Goal: Communication & Community: Answer question/provide support

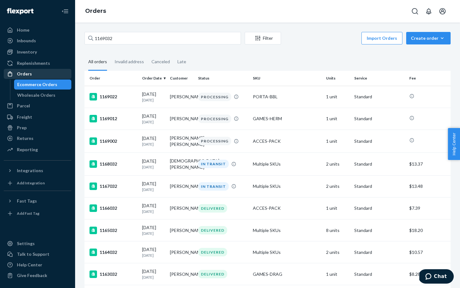
click at [29, 70] on div "Orders" at bounding box center [37, 73] width 66 height 9
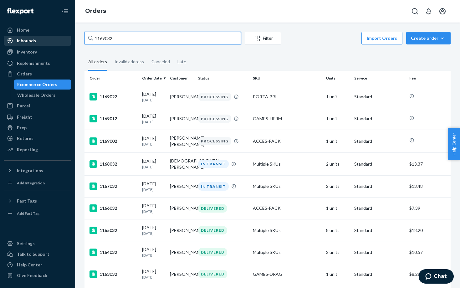
drag, startPoint x: 118, startPoint y: 38, endPoint x: 59, endPoint y: 38, distance: 59.4
click at [59, 38] on div "Home Inbounds Shipping Plans Problems Inventory Products Replenishments Orders …" at bounding box center [230, 144] width 460 height 288
paste input "36660355"
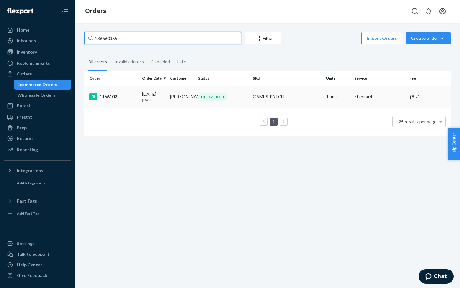
type input "136660355"
click at [133, 95] on div "1166102" at bounding box center [113, 97] width 48 height 8
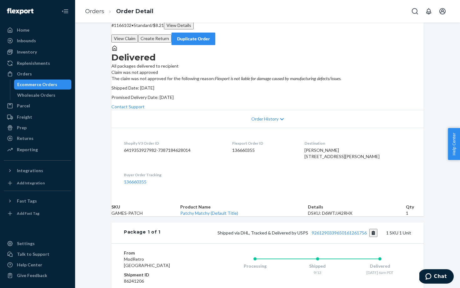
scroll to position [23, 0]
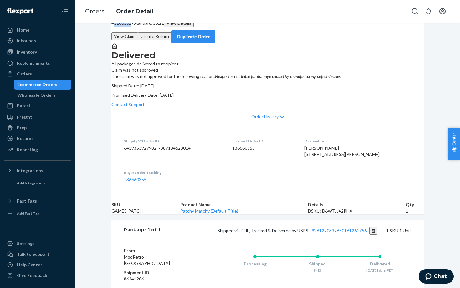
drag, startPoint x: 144, startPoint y: 38, endPoint x: 127, endPoint y: 38, distance: 17.2
click at [127, 27] on p "# 1166102 • Standard / $8.21 View Details" at bounding box center [267, 23] width 312 height 8
copy p "1166102"
click at [437, 276] on span "Chat" at bounding box center [440, 276] width 13 height 6
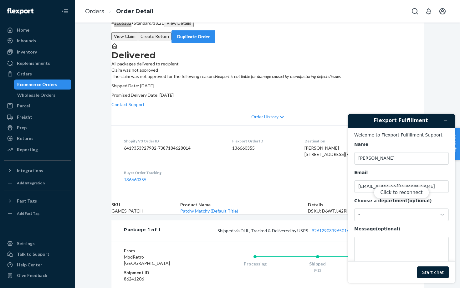
click at [382, 242] on div "Click to reconnect" at bounding box center [401, 198] width 107 height 169
click at [365, 246] on div "Click to reconnect" at bounding box center [401, 198] width 107 height 169
click at [395, 191] on button "Click to reconnect" at bounding box center [401, 192] width 55 height 12
paste textarea "1166102"
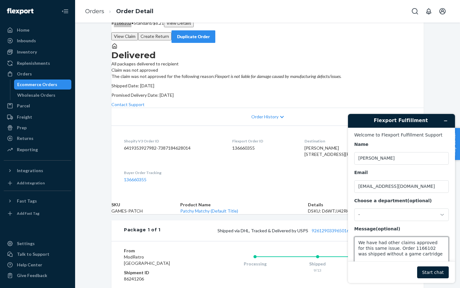
scroll to position [1, 0]
type textarea "We have had other claims approved for this same issue. Order 1166102 was shippe…"
click at [432, 272] on button "Start chat" at bounding box center [433, 272] width 32 height 12
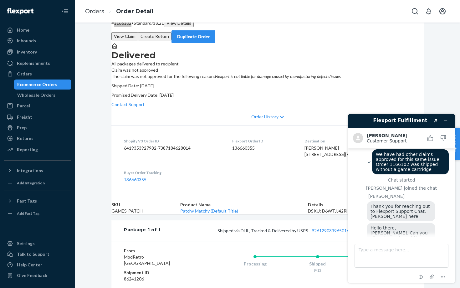
scroll to position [28, 0]
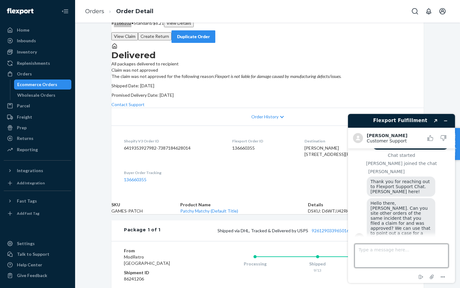
click at [370, 253] on textarea "Type a message here..." at bounding box center [401, 256] width 94 height 24
paste textarea "1165632"
type textarea "Order 1165632"
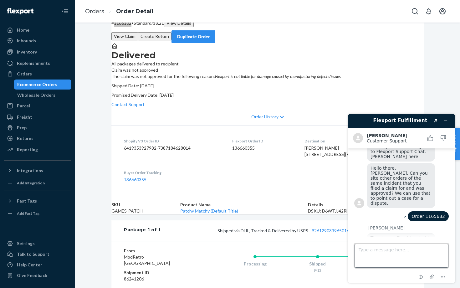
scroll to position [0, 0]
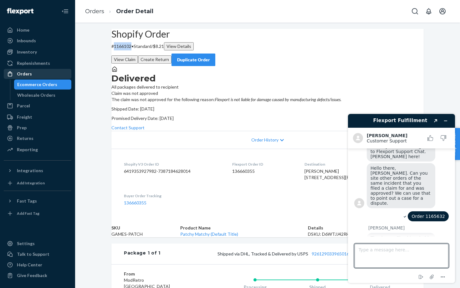
click at [29, 74] on div "Orders" at bounding box center [24, 74] width 15 height 6
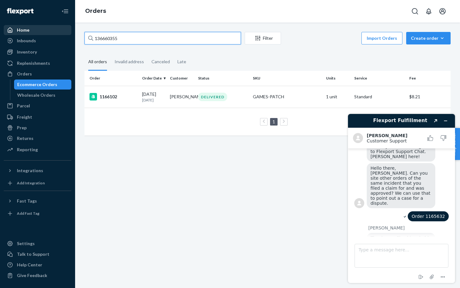
drag, startPoint x: 121, startPoint y: 39, endPoint x: 61, endPoint y: 33, distance: 60.2
click at [61, 33] on div "Home Inbounds Shipping Plans Problems Inventory Products Replenishments Orders …" at bounding box center [230, 144] width 460 height 288
paste input "3377"
type input "136633775"
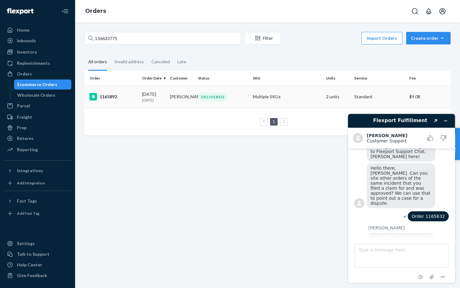
click at [124, 98] on div "1165892" at bounding box center [113, 97] width 48 height 8
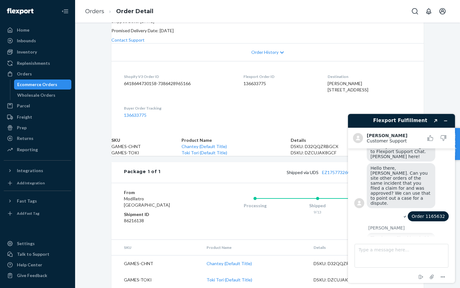
scroll to position [93, 0]
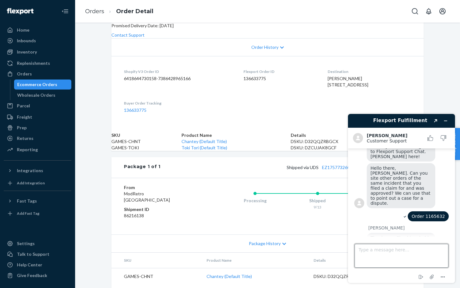
click at [386, 257] on textarea "Type a message here..." at bounding box center [401, 256] width 94 height 24
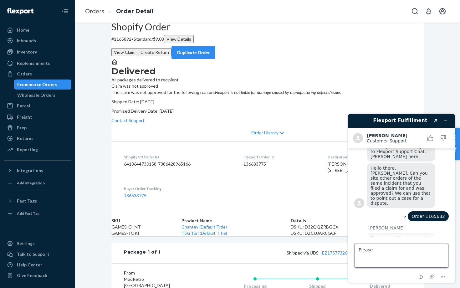
scroll to position [0, 0]
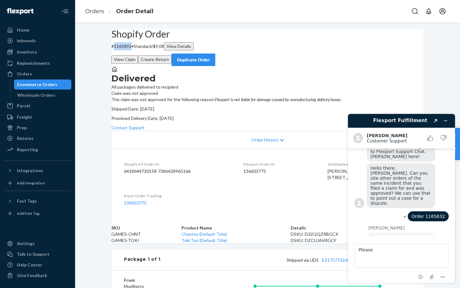
drag, startPoint x: 144, startPoint y: 61, endPoint x: 127, endPoint y: 60, distance: 17.2
click at [127, 50] on p "# 1165892 • Standard / $9.08 View Details" at bounding box center [267, 46] width 312 height 8
copy p "1165892"
click at [384, 251] on textarea "Please" at bounding box center [401, 256] width 94 height 24
paste textarea "1165892"
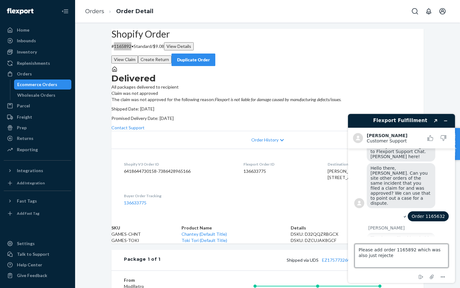
type textarea "Please add order 1165892 which was also just rejected"
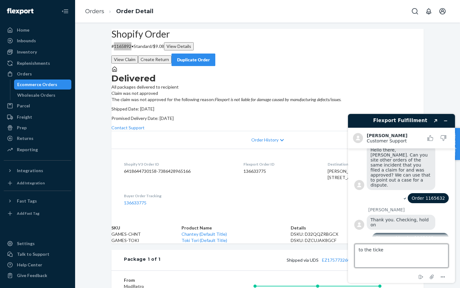
type textarea "to the ticket"
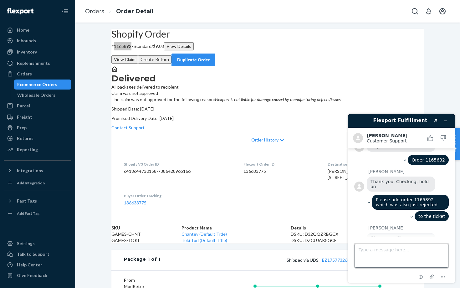
scroll to position [141, 0]
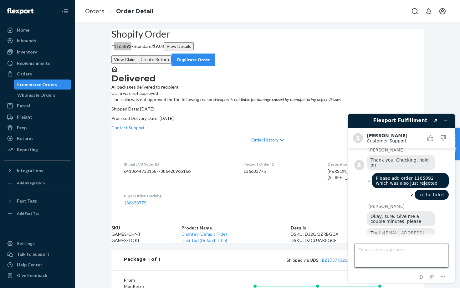
click at [379, 256] on textarea "Type a message here..." at bounding box center [401, 256] width 94 height 24
type textarea "please send to [EMAIL_ADDRESS][DOMAIN_NAME]"
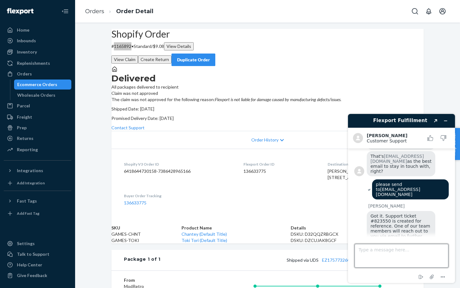
scroll to position [235, 0]
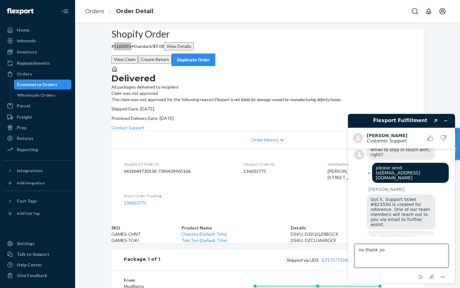
type textarea "no thank you"
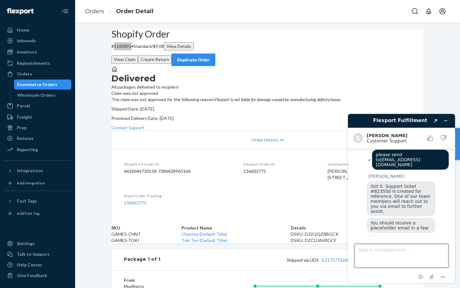
scroll to position [249, 0]
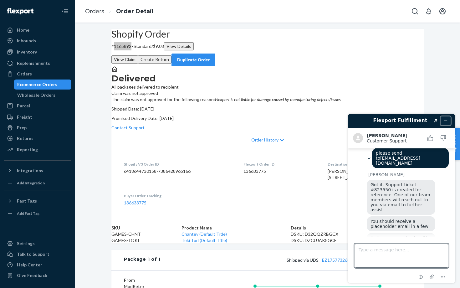
click at [444, 119] on icon "Minimize widget" at bounding box center [445, 121] width 4 height 4
